Goal: Task Accomplishment & Management: Complete application form

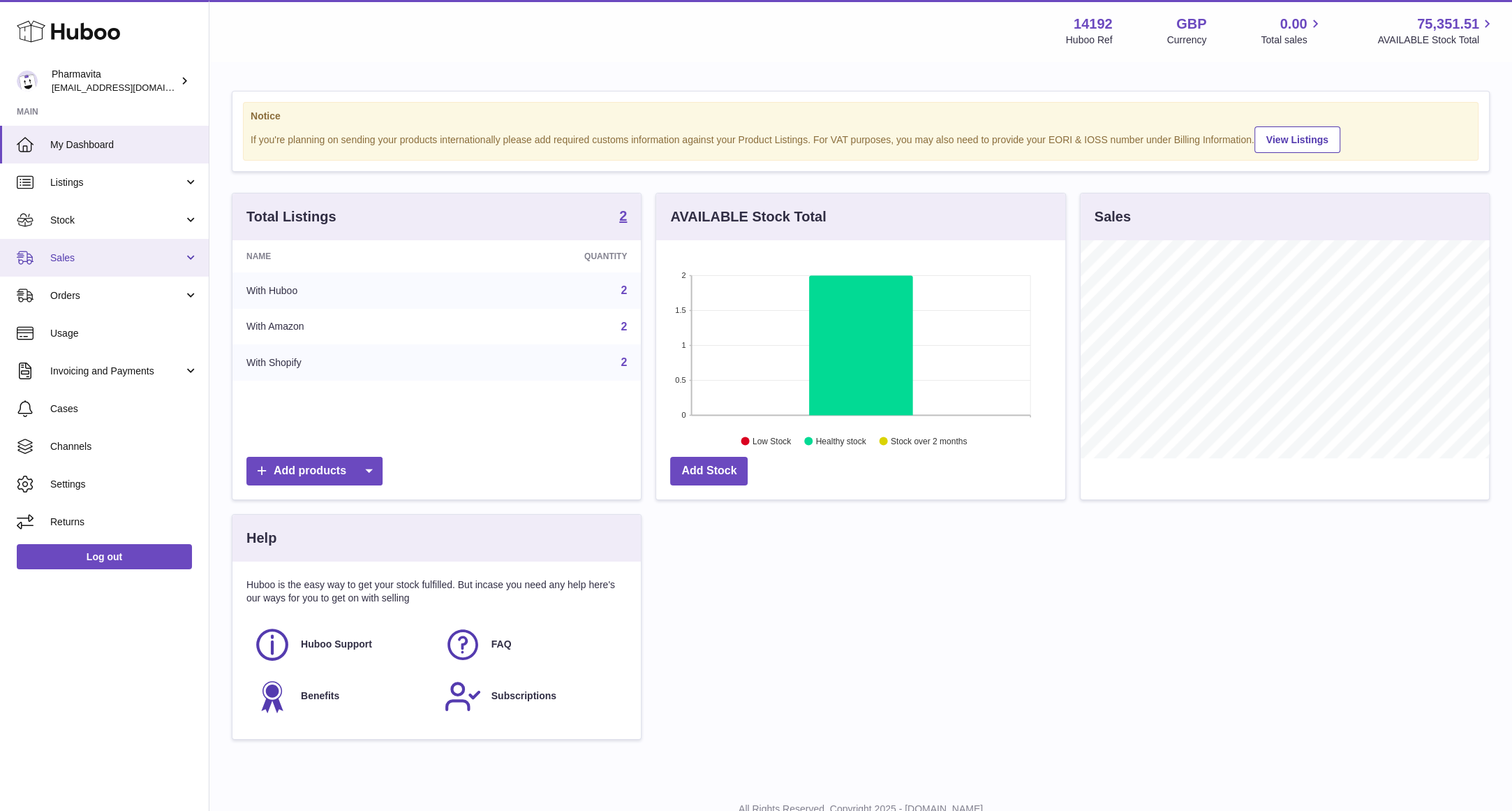
scroll to position [217, 408]
click at [115, 291] on span "Orders" at bounding box center [117, 295] width 133 height 13
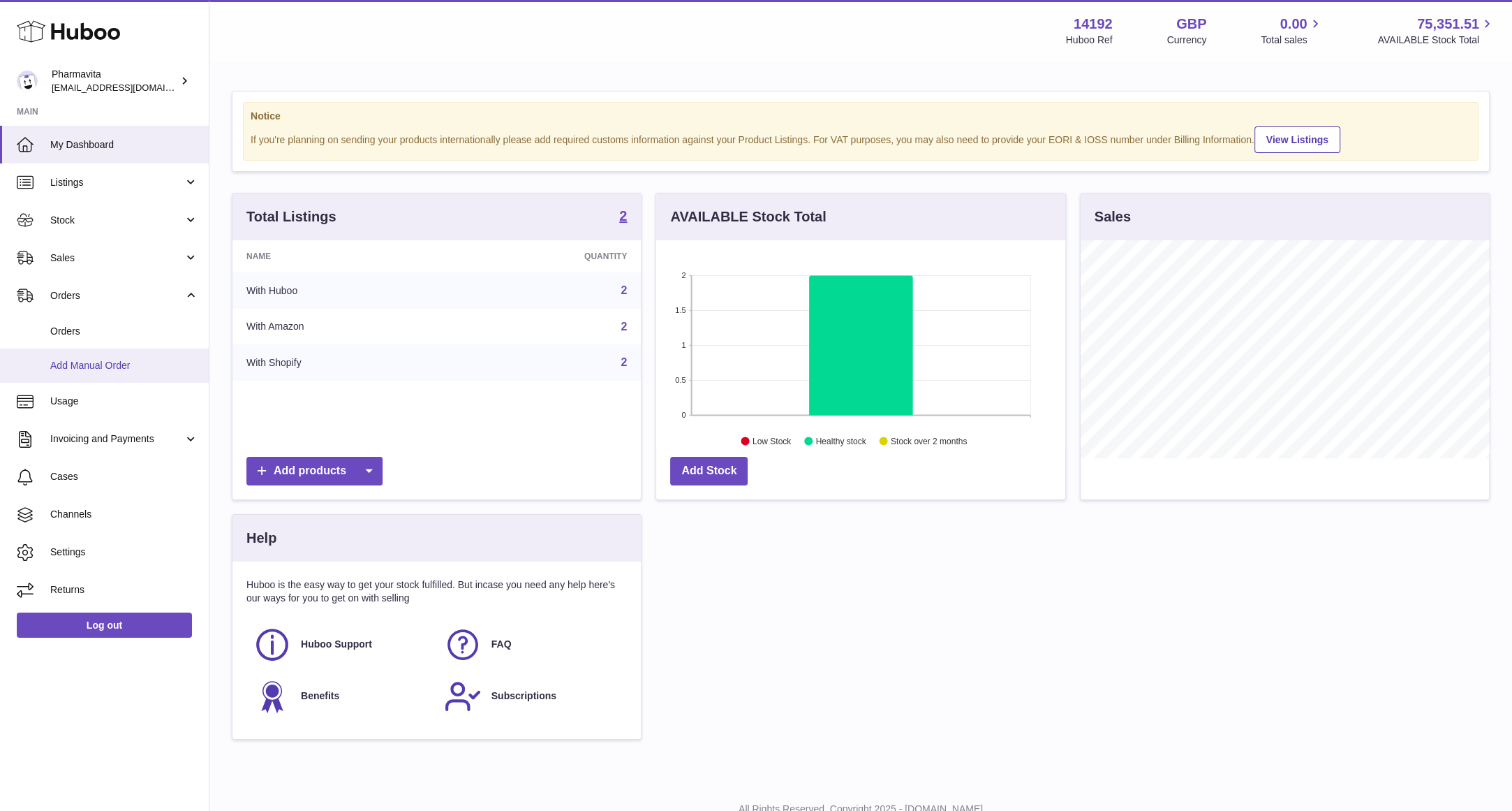
click at [121, 361] on span "Add Manual Order" at bounding box center [124, 365] width 148 height 13
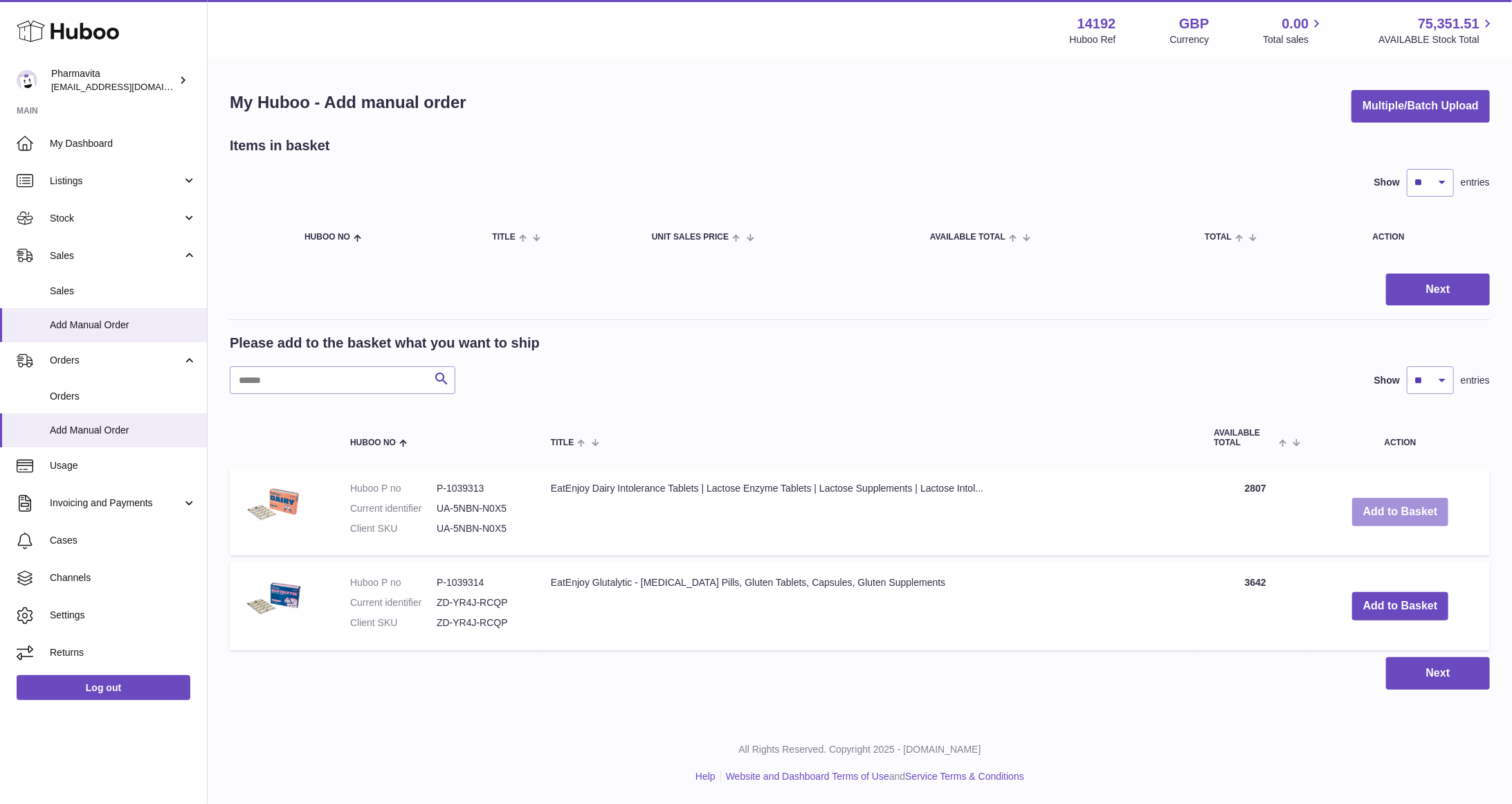
click at [1428, 515] on button "Add to Basket" at bounding box center [1401, 511] width 97 height 28
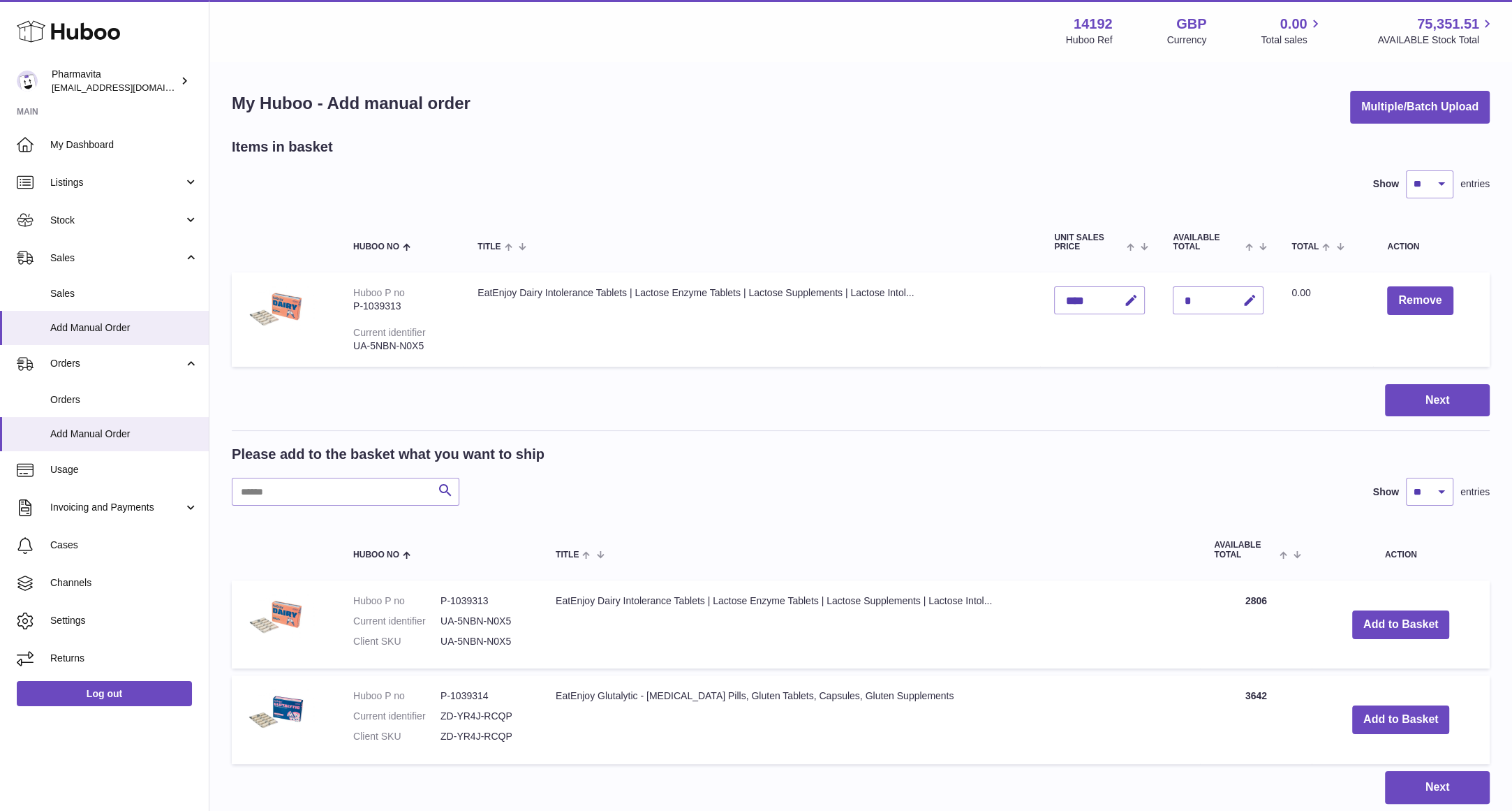
click at [1211, 301] on div "*" at bounding box center [1218, 300] width 91 height 28
click at [1189, 301] on div "*" at bounding box center [1218, 300] width 91 height 28
click at [1095, 298] on div "****" at bounding box center [1099, 300] width 91 height 28
drag, startPoint x: 1180, startPoint y: 287, endPoint x: 1200, endPoint y: 301, distance: 24.4
click at [1199, 300] on div "*" at bounding box center [1218, 300] width 91 height 28
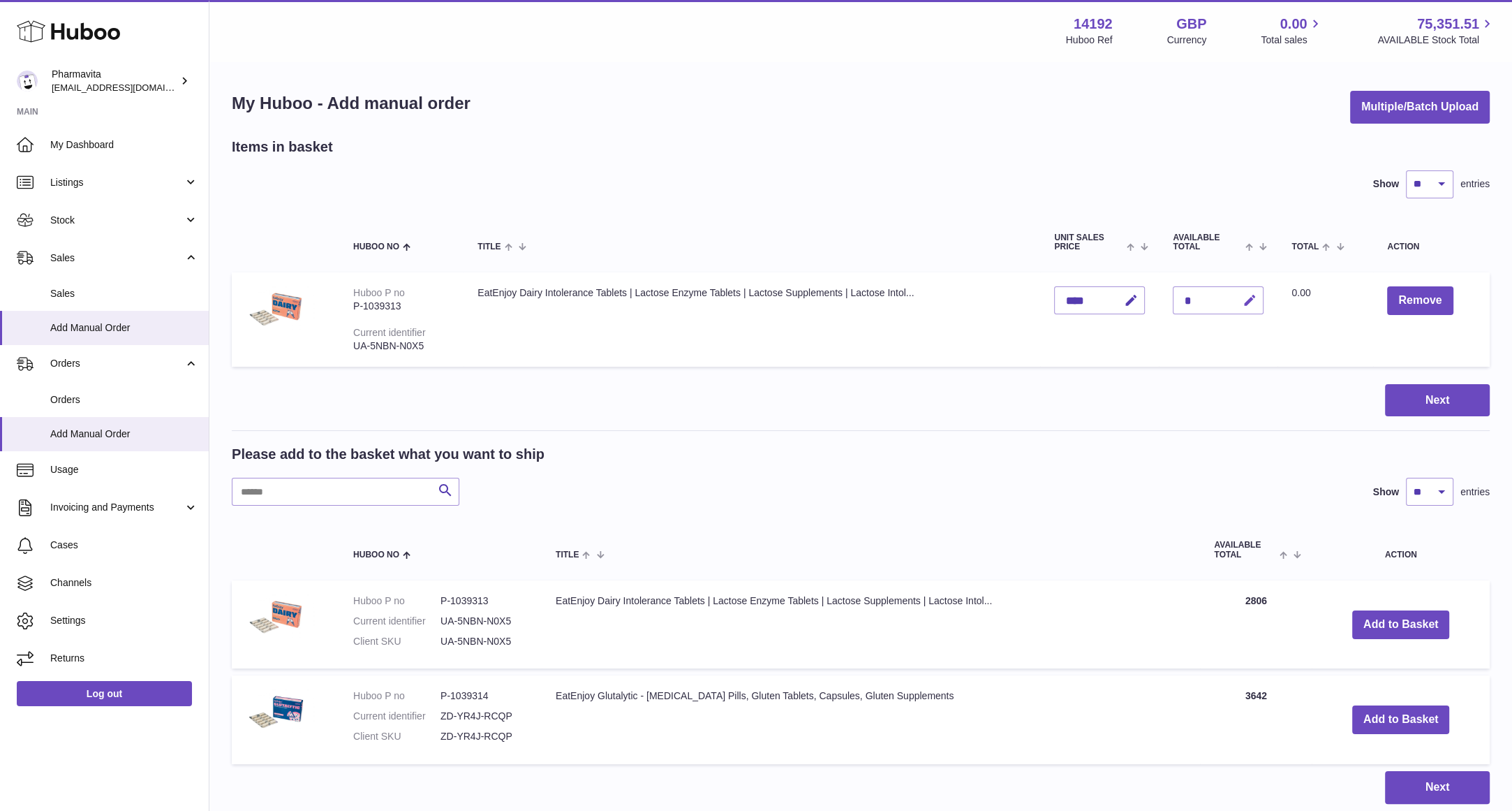
click at [1242, 299] on icon "button" at bounding box center [1249, 301] width 15 height 15
type input "***"
click at [1246, 298] on icon "submit" at bounding box center [1250, 301] width 13 height 13
click at [1401, 405] on button "Next" at bounding box center [1438, 401] width 105 height 33
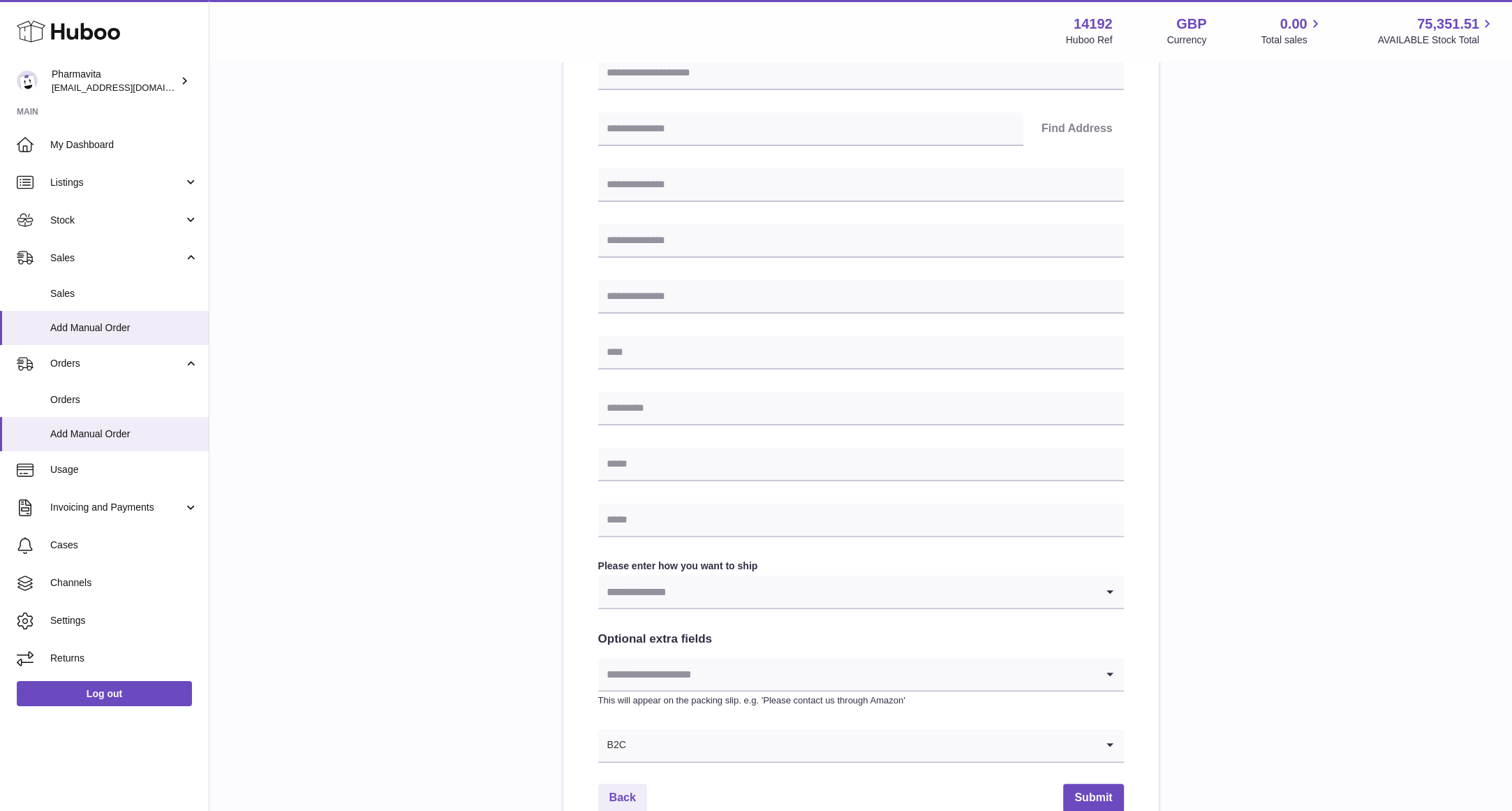
scroll to position [280, 0]
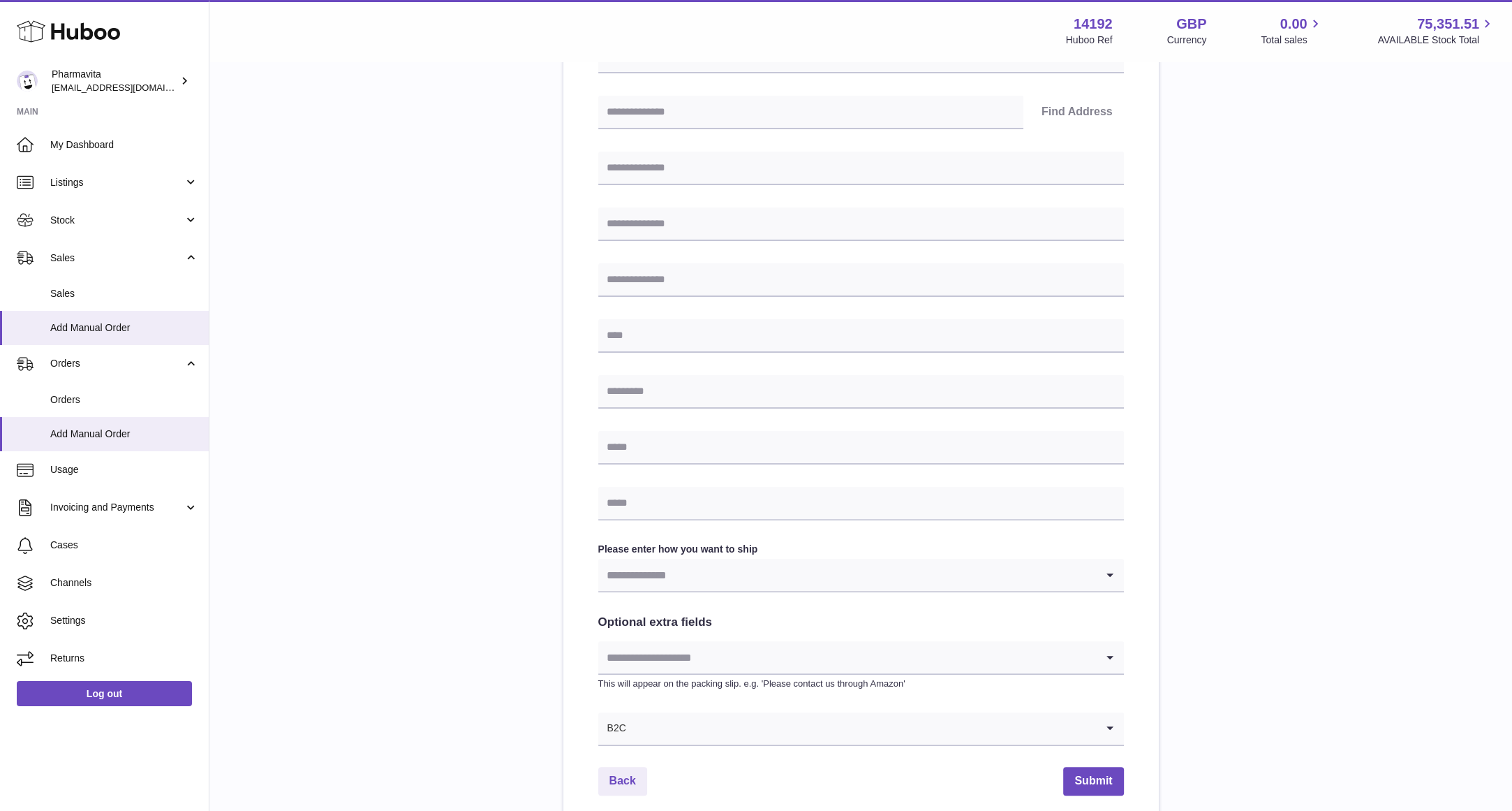
click at [698, 579] on input "Search for option" at bounding box center [847, 575] width 498 height 32
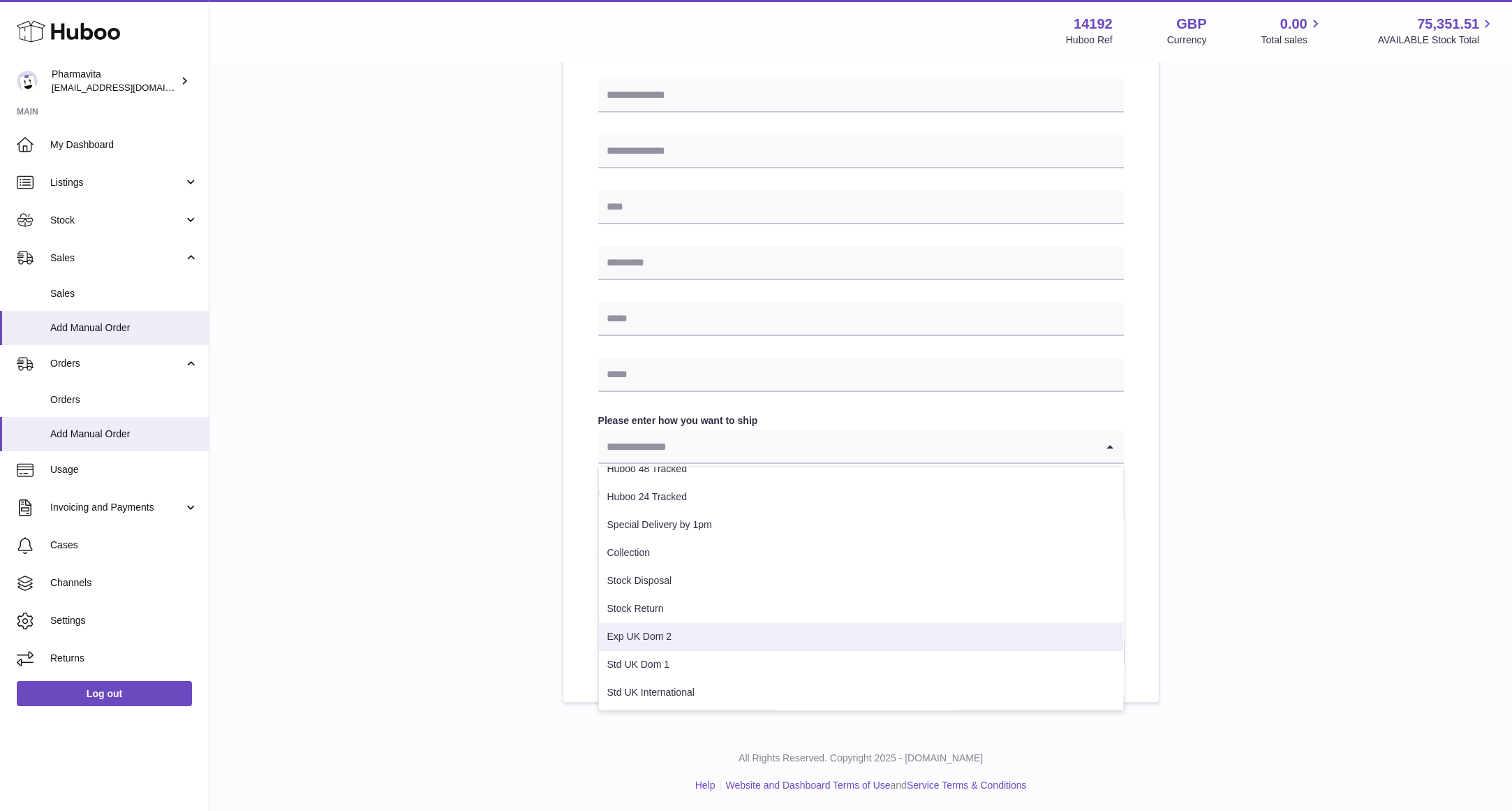
scroll to position [408, 0]
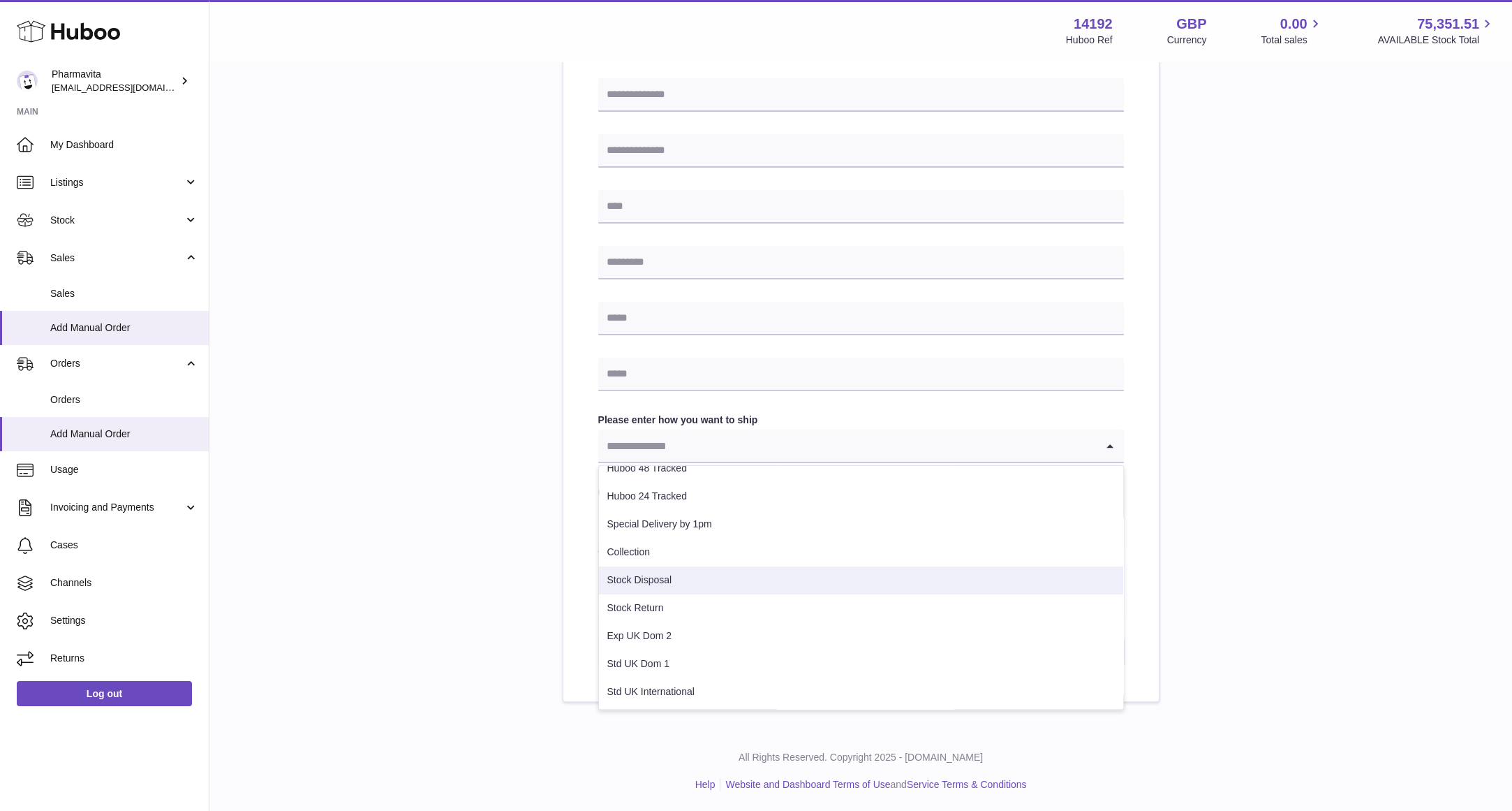
click at [684, 577] on li "Stock Disposal" at bounding box center [861, 580] width 524 height 28
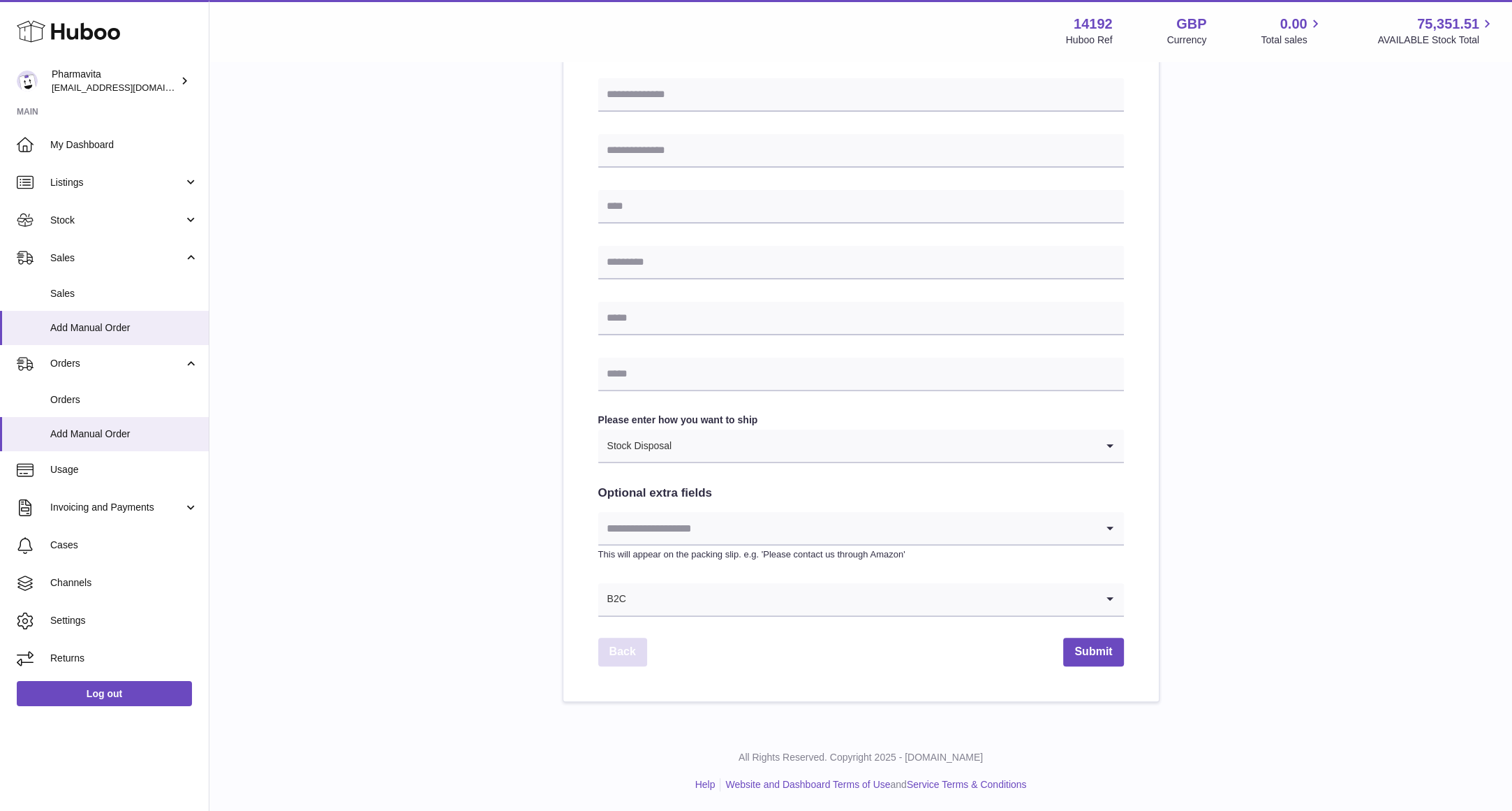
click at [631, 646] on link "Back" at bounding box center [622, 651] width 49 height 29
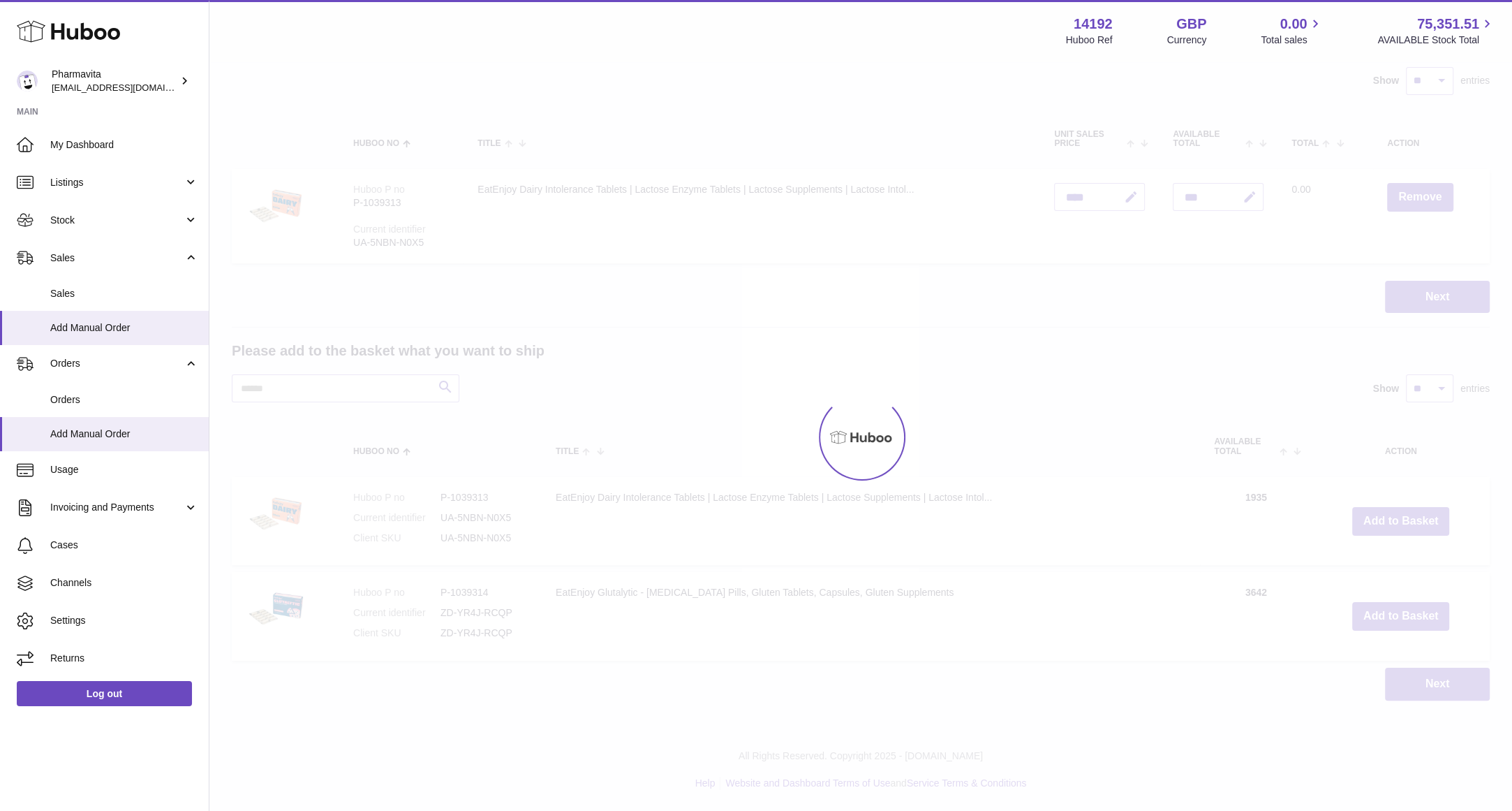
scroll to position [100, 0]
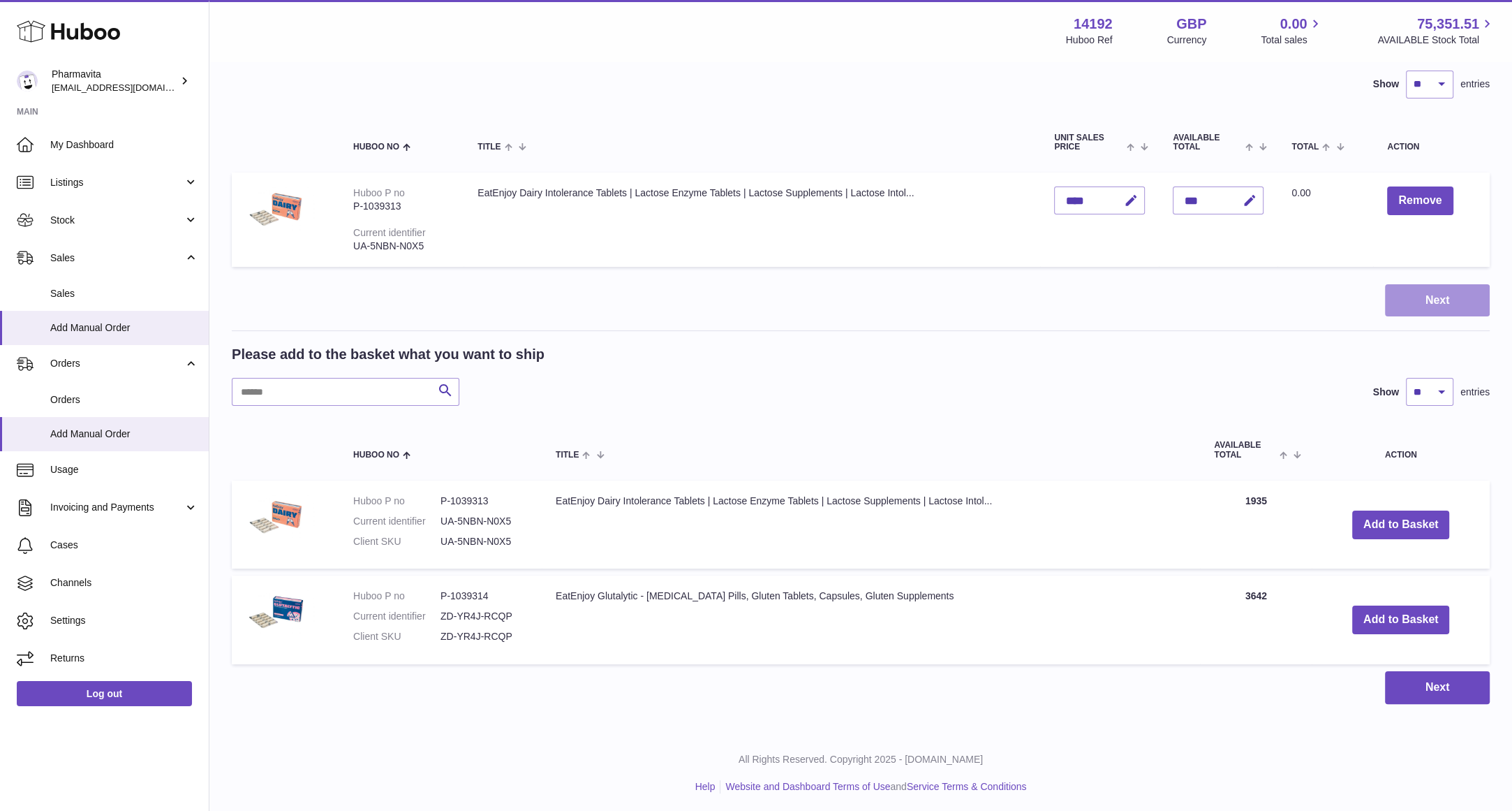
click at [1438, 289] on button "Next" at bounding box center [1438, 301] width 105 height 33
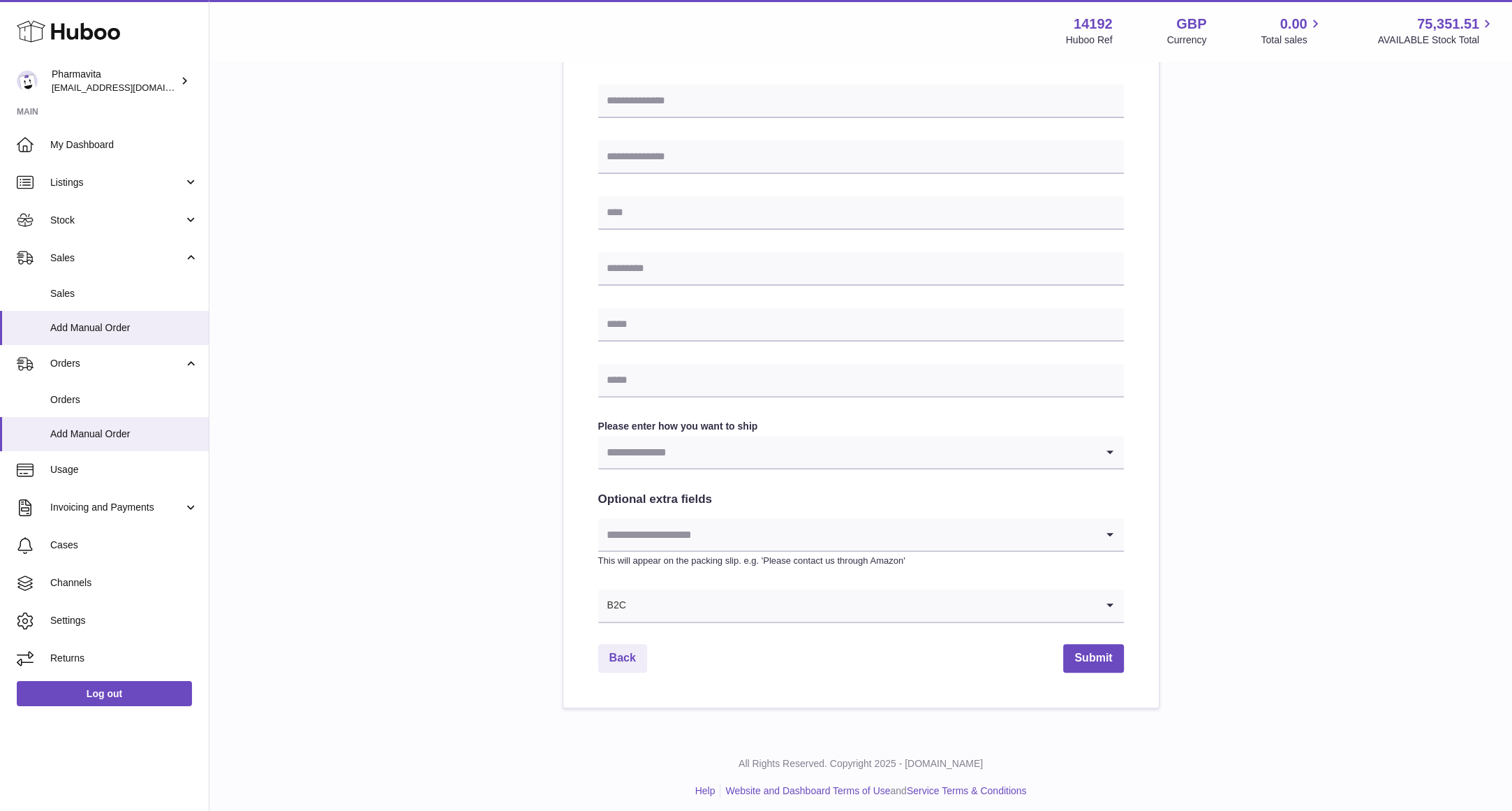
scroll to position [408, 0]
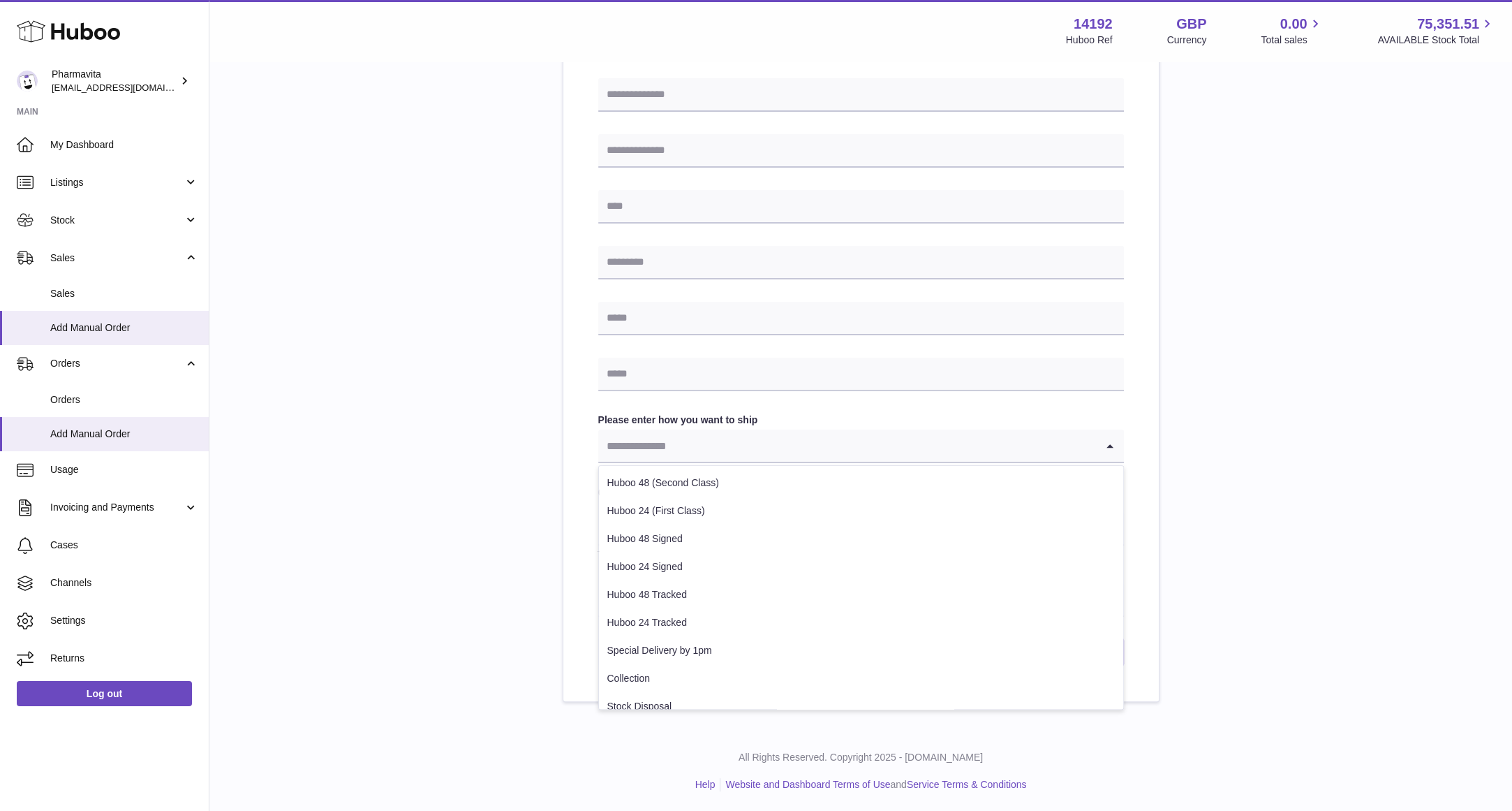
click at [710, 454] on input "Search for option" at bounding box center [847, 445] width 498 height 32
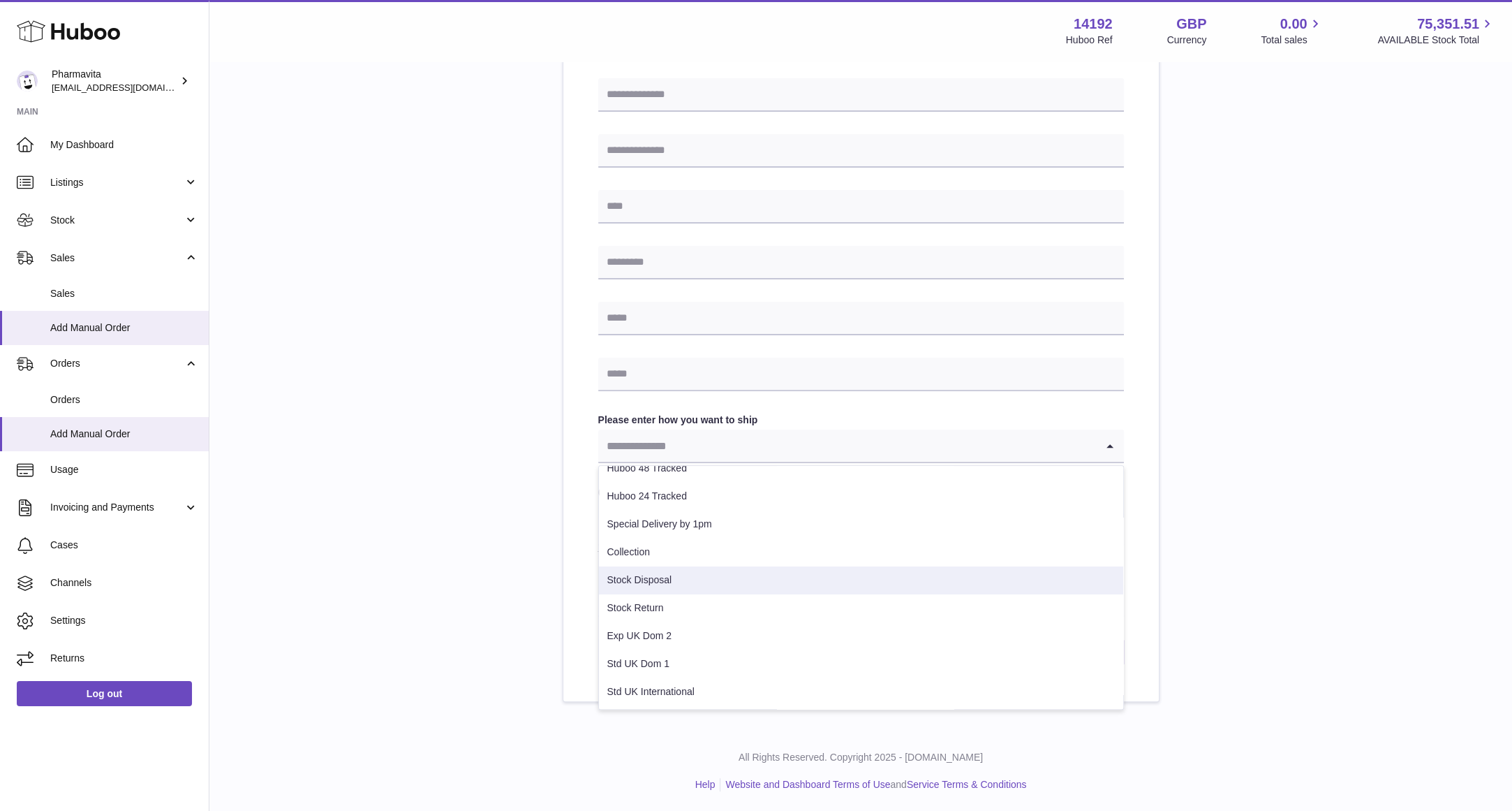
click at [694, 582] on li "Stock Disposal" at bounding box center [861, 580] width 524 height 28
